Goal: Information Seeking & Learning: Learn about a topic

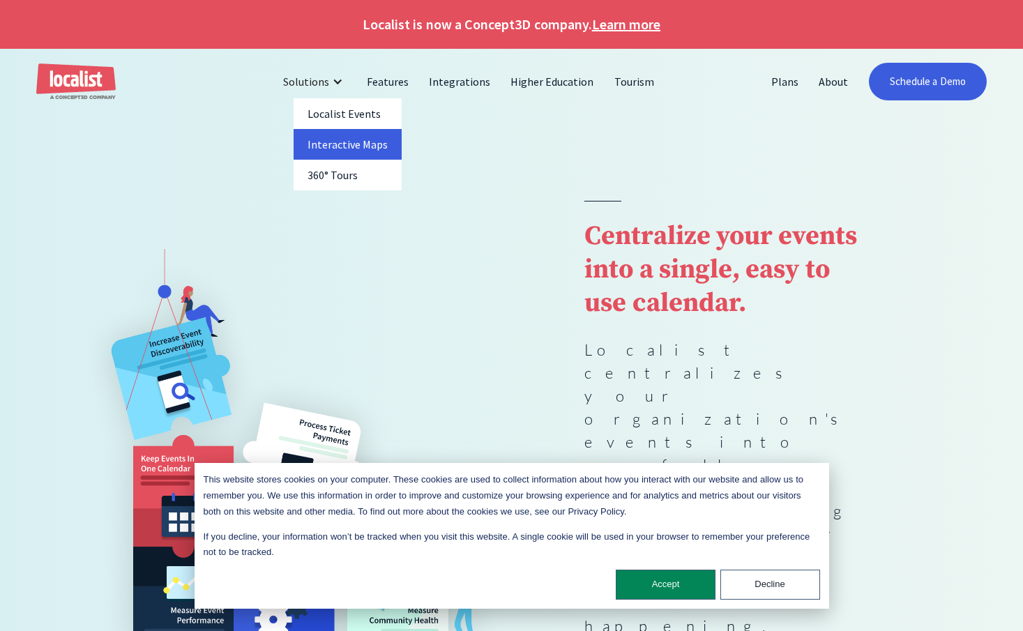
click at [352, 144] on link "Interactive Maps" at bounding box center [347, 144] width 109 height 31
click at [684, 589] on button "Accept" at bounding box center [666, 585] width 100 height 30
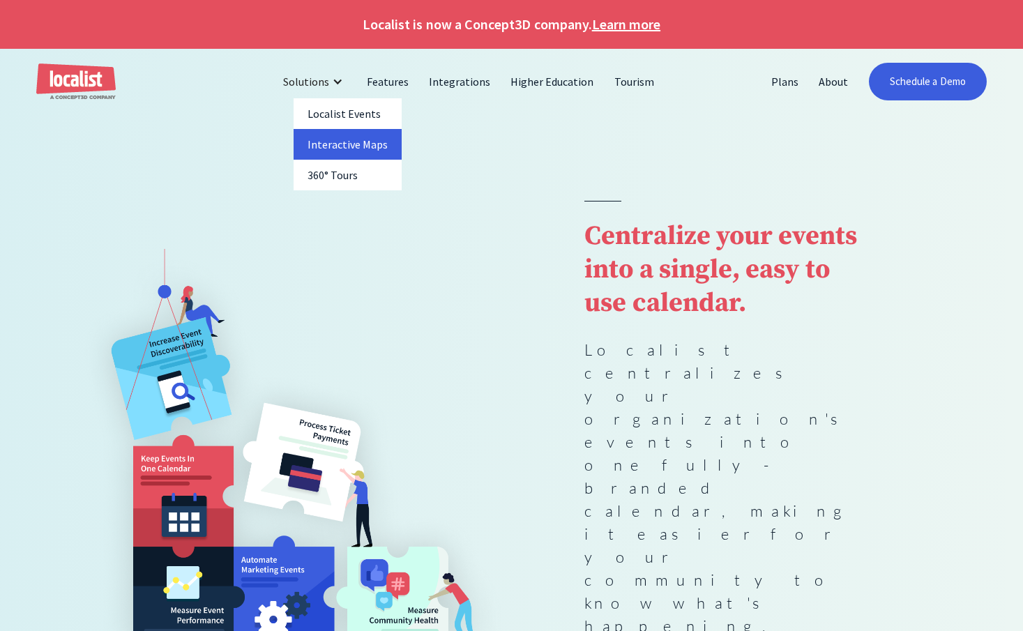
click at [324, 144] on link "Interactive Maps" at bounding box center [347, 144] width 109 height 31
click at [360, 152] on link "Interactive Maps" at bounding box center [347, 144] width 109 height 31
click at [522, 190] on div at bounding box center [511, 157] width 1023 height 86
click at [329, 86] on div "Solutions" at bounding box center [306, 81] width 46 height 17
click at [330, 140] on link "Interactive Maps" at bounding box center [347, 144] width 109 height 31
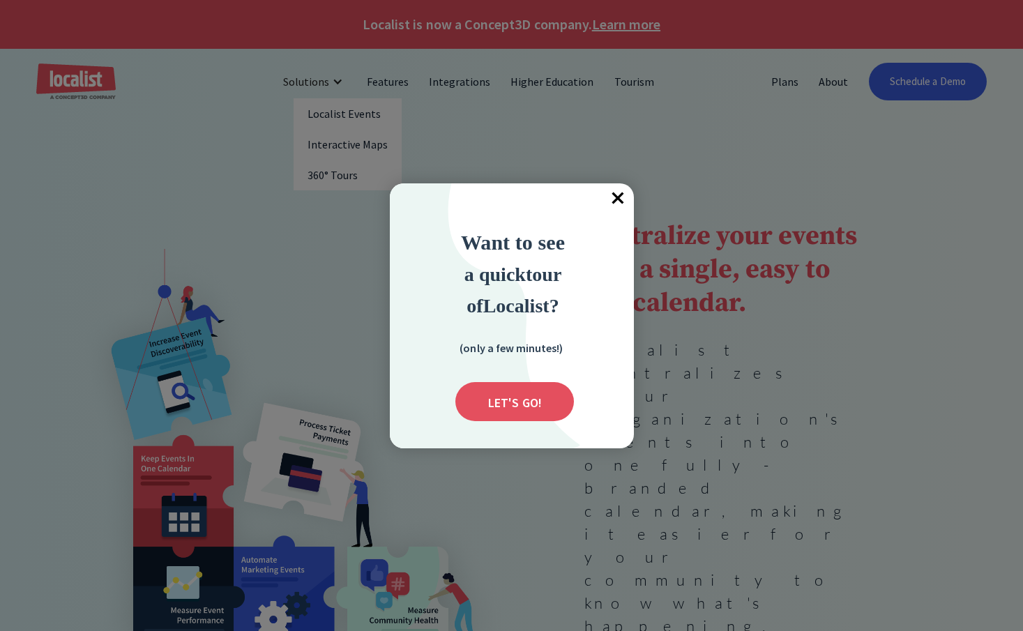
click at [618, 198] on span "×" at bounding box center [618, 198] width 31 height 31
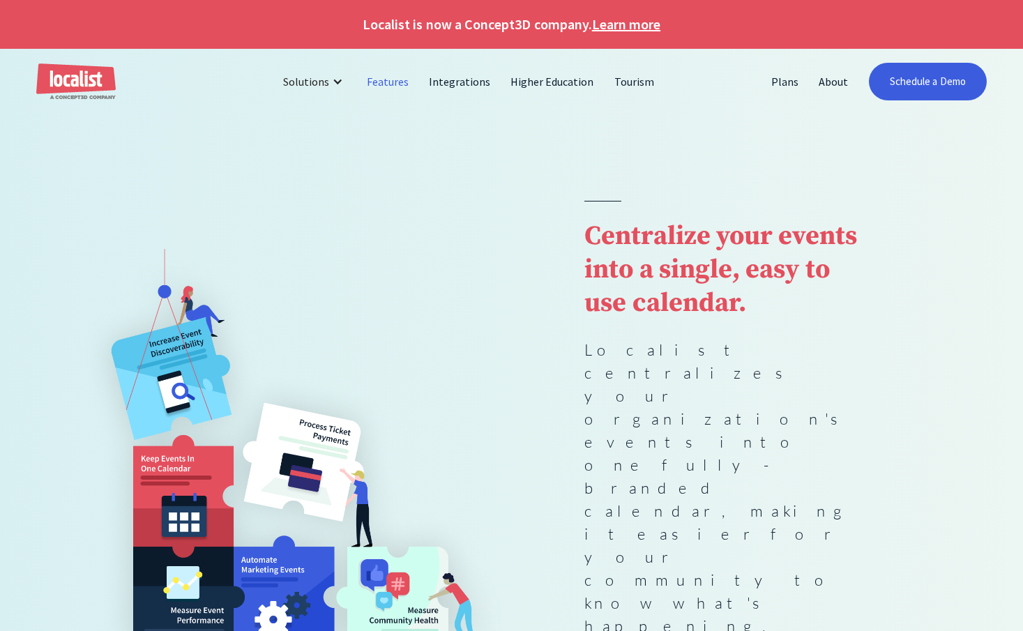
click at [404, 86] on link "Features" at bounding box center [388, 81] width 62 height 33
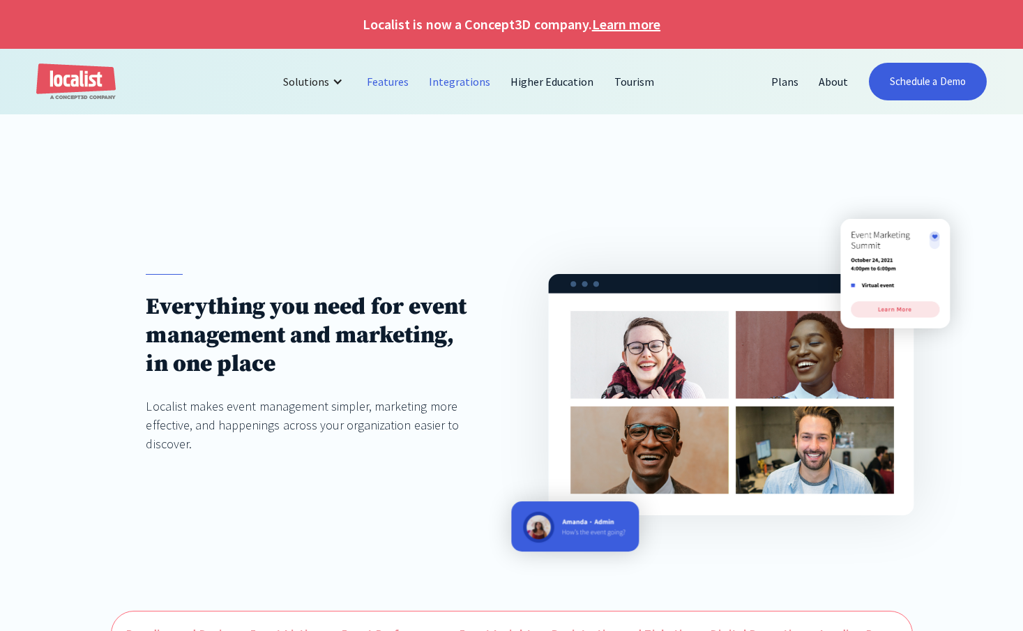
click at [471, 84] on link "Integrations" at bounding box center [460, 81] width 82 height 33
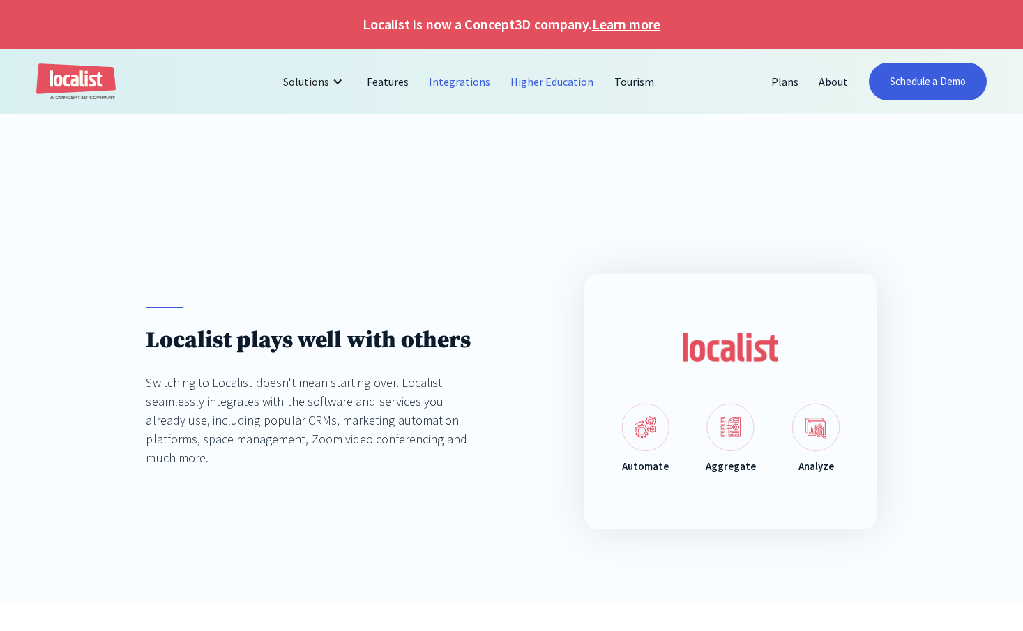
click at [552, 77] on link "Higher Education" at bounding box center [553, 81] width 104 height 33
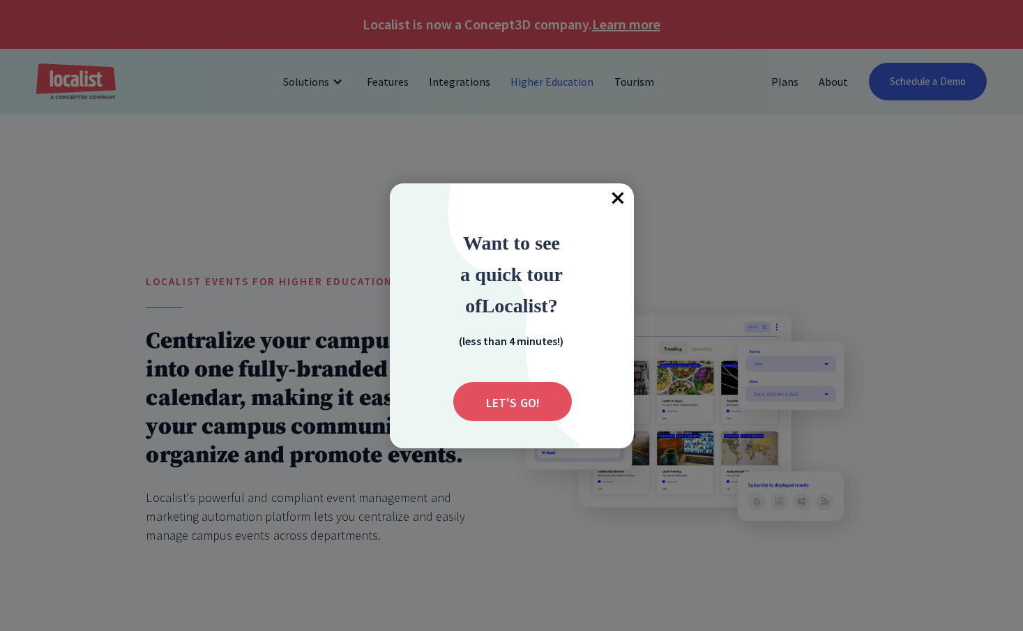
click at [603, 211] on span "×" at bounding box center [618, 198] width 31 height 31
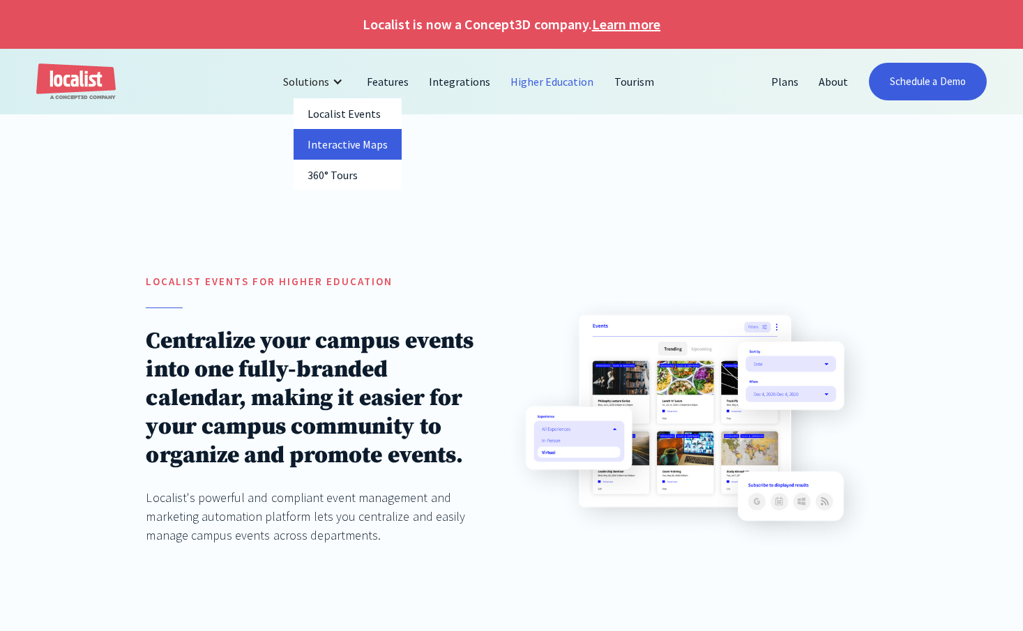
click at [316, 150] on link "Interactive Maps" at bounding box center [347, 144] width 109 height 31
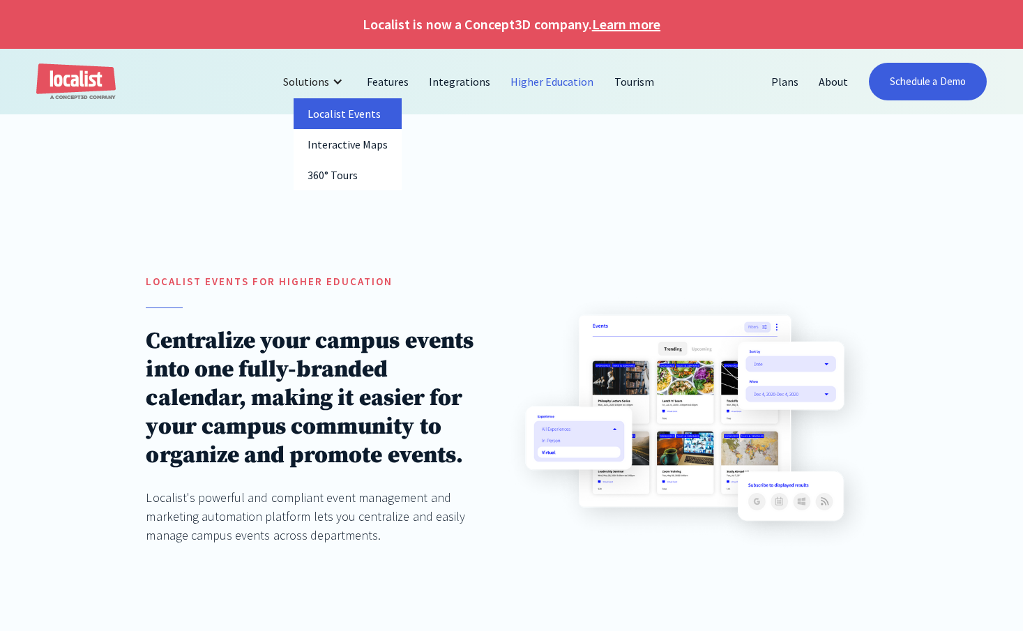
click at [330, 114] on link "Localist Events" at bounding box center [347, 113] width 109 height 31
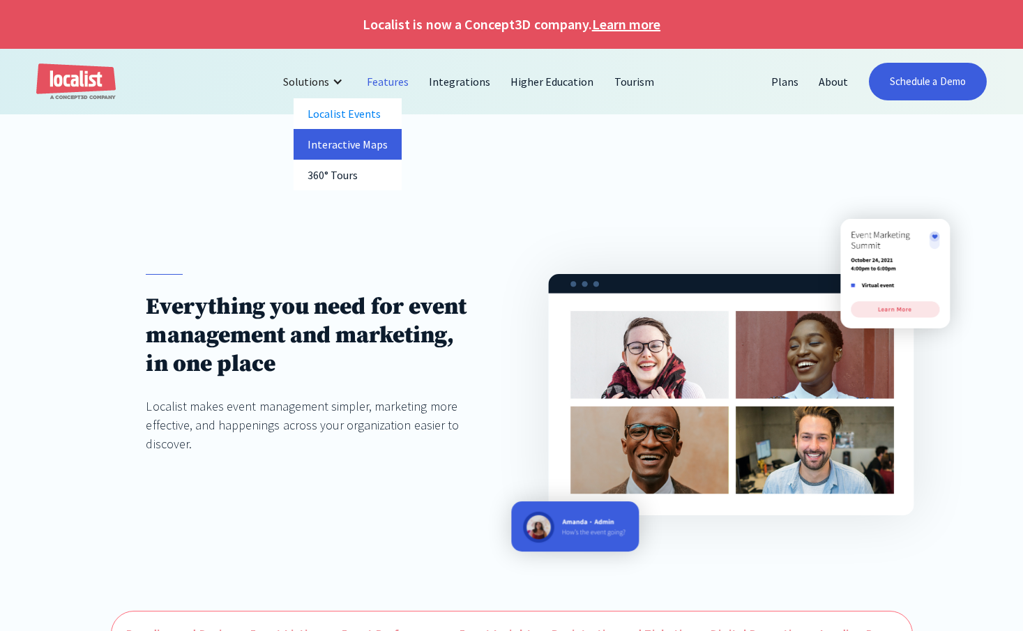
click at [326, 145] on link "Interactive Maps" at bounding box center [347, 144] width 109 height 31
click at [326, 174] on link "360° Tours" at bounding box center [347, 175] width 109 height 31
click at [199, 200] on div at bounding box center [511, 157] width 1023 height 86
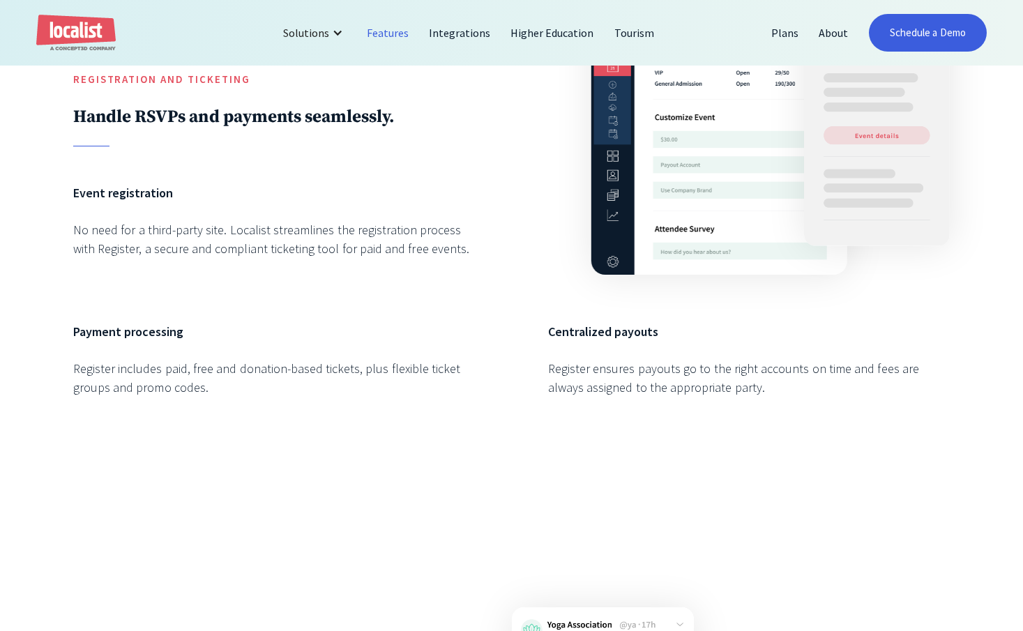
scroll to position [3444, 0]
